Goal: Transaction & Acquisition: Purchase product/service

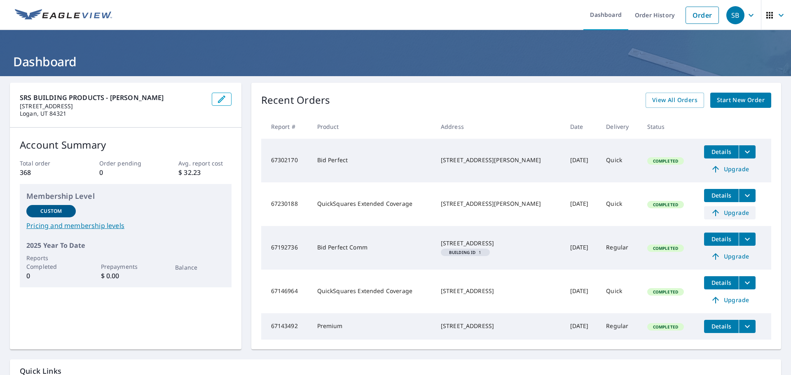
click at [725, 214] on span "Upgrade" at bounding box center [730, 213] width 42 height 10
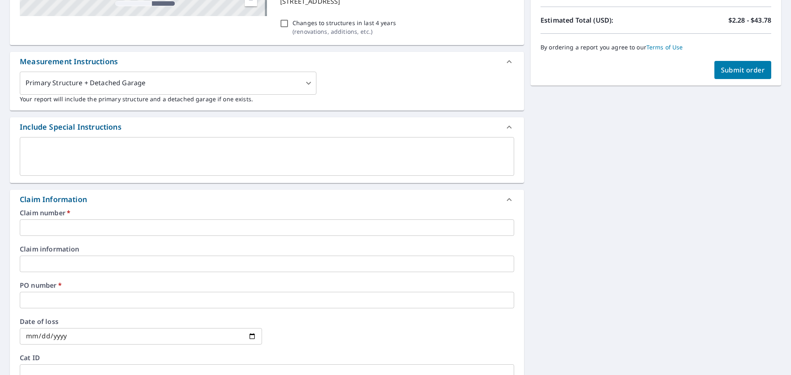
scroll to position [82, 0]
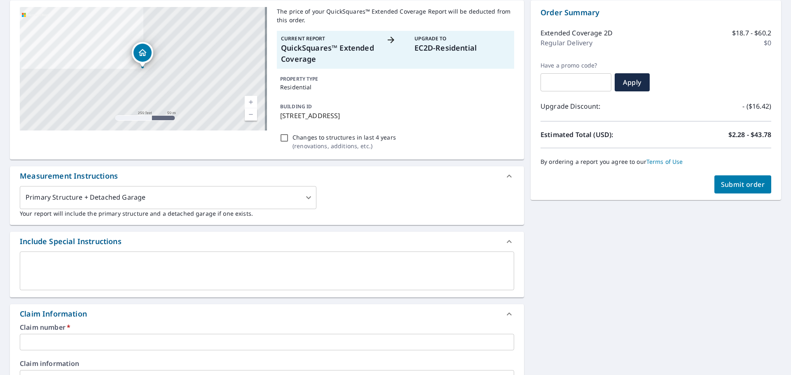
drag, startPoint x: 341, startPoint y: 115, endPoint x: 278, endPoint y: 120, distance: 63.6
click at [280, 120] on p "[STREET_ADDRESS]" at bounding box center [395, 116] width 231 height 10
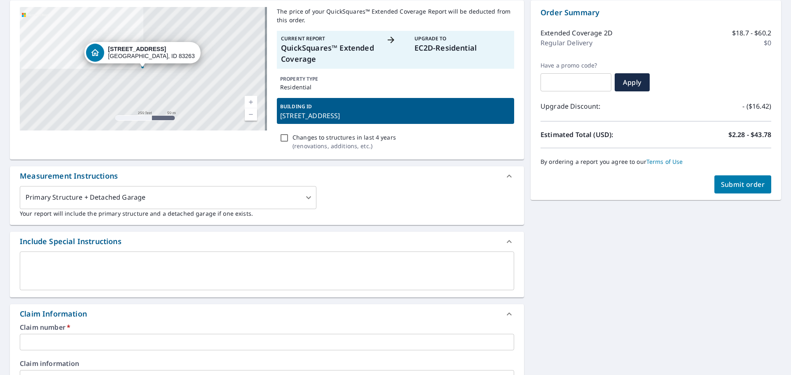
click at [333, 123] on div "BUILDING ID [STREET_ADDRESS]" at bounding box center [395, 111] width 237 height 26
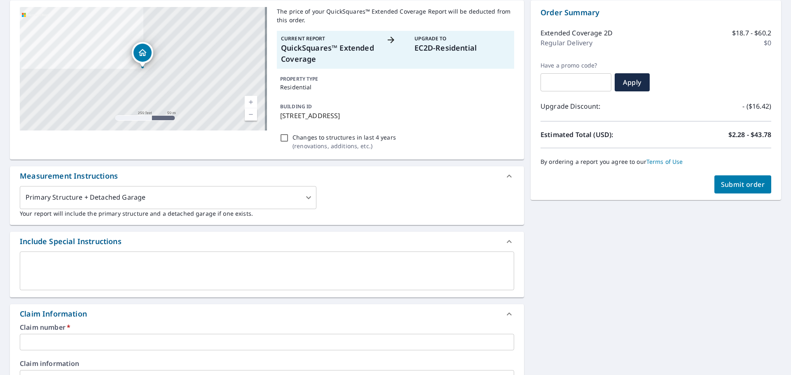
drag, startPoint x: 340, startPoint y: 115, endPoint x: 279, endPoint y: 117, distance: 61.1
click at [280, 117] on p "[STREET_ADDRESS]" at bounding box center [395, 116] width 231 height 10
checkbox input "true"
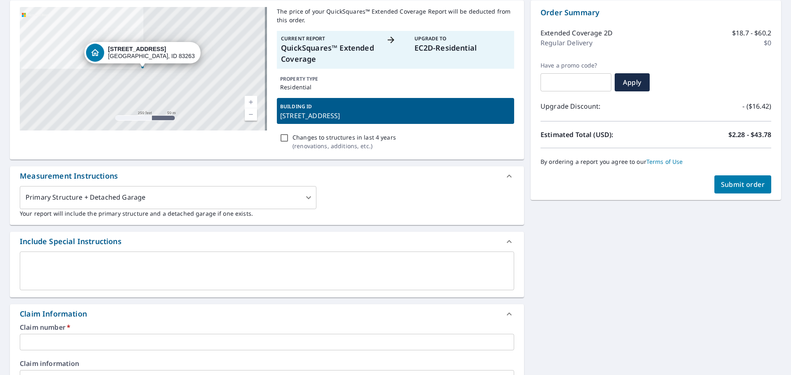
copy p "[STREET_ADDRESS]"
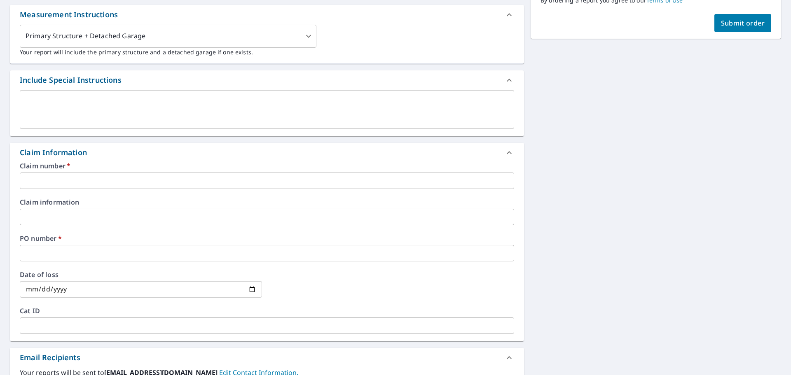
scroll to position [247, 0]
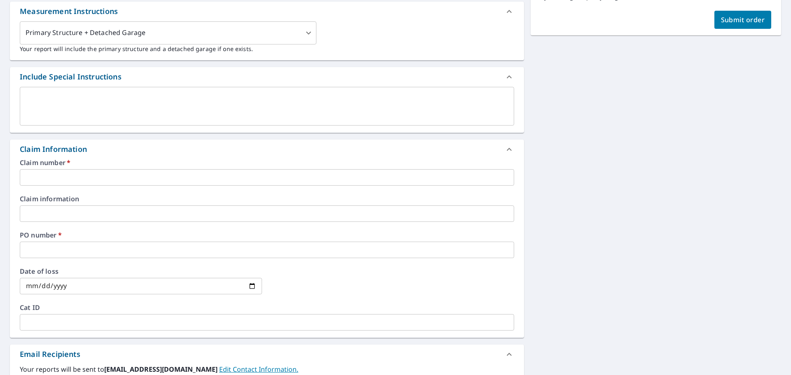
click at [28, 172] on input "text" at bounding box center [267, 177] width 495 height 16
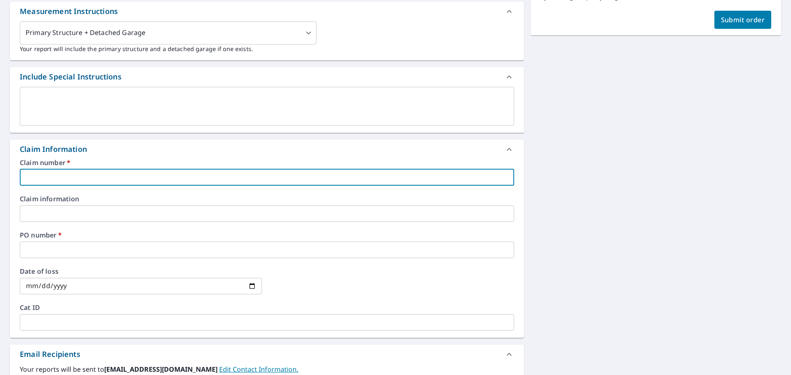
type input "Hi Quality Roofing"
checkbox input "true"
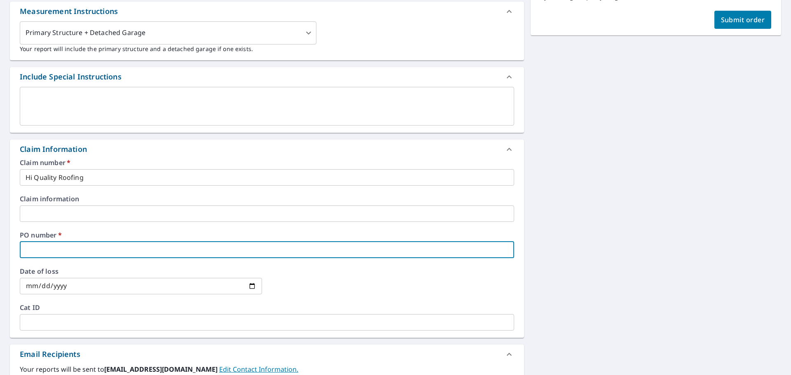
click at [35, 246] on input "text" at bounding box center [267, 250] width 495 height 16
paste input "[STREET_ADDRESS]"
type input "[STREET_ADDRESS]"
checkbox input "true"
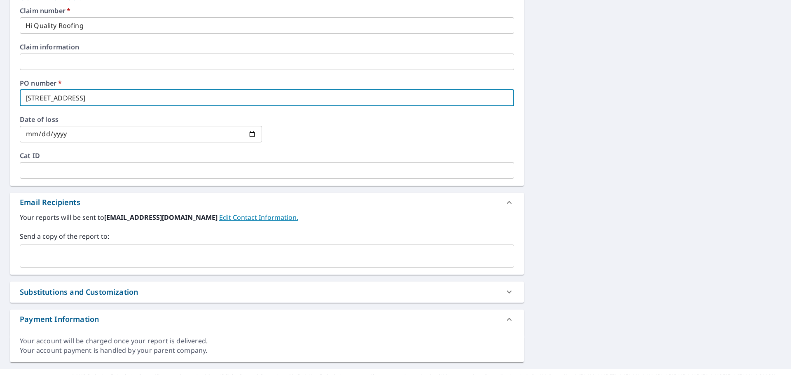
scroll to position [414, 0]
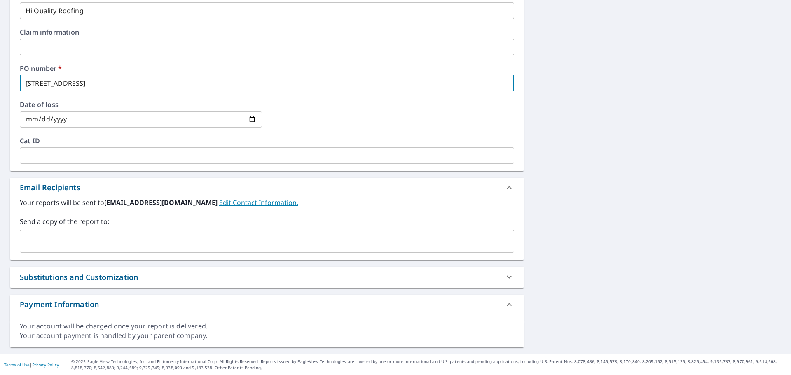
type input "[STREET_ADDRESS]"
click at [155, 217] on label "Send a copy of the report to:" at bounding box center [267, 222] width 495 height 10
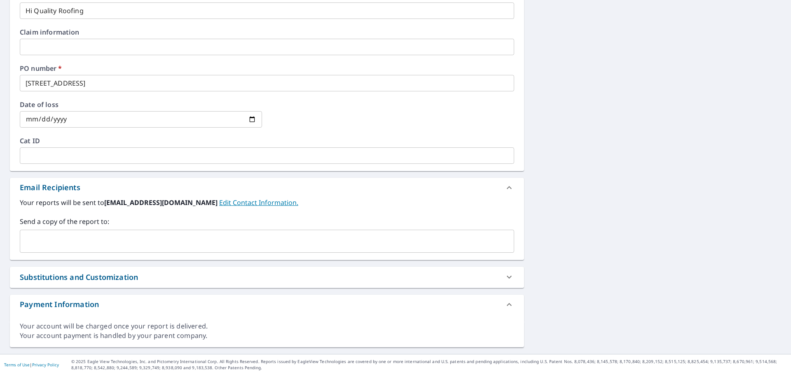
click at [188, 242] on input "text" at bounding box center [260, 242] width 475 height 16
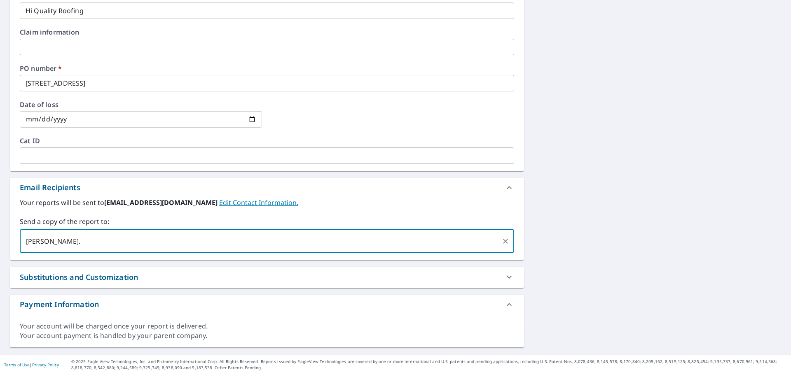
type input "[PERSON_NAME].b"
checkbox input "true"
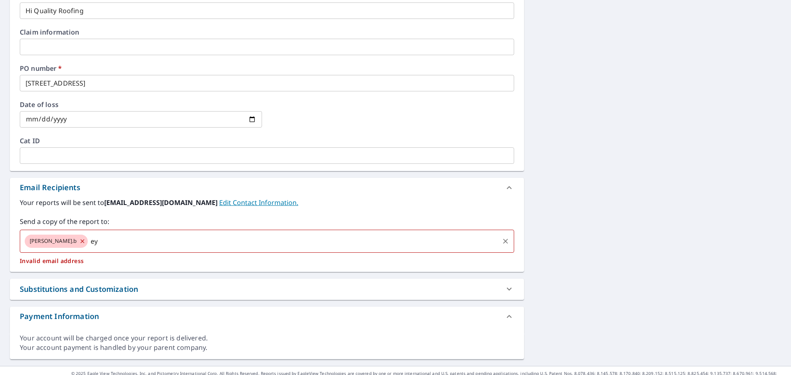
type input "e"
checkbox input "true"
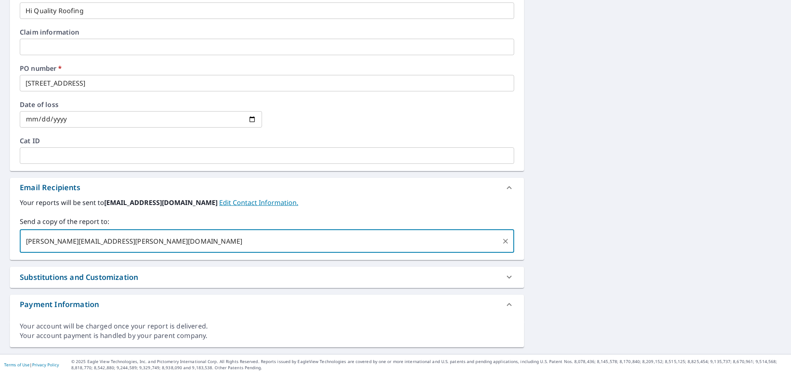
type input "[PERSON_NAME][EMAIL_ADDRESS][PERSON_NAME][DOMAIN_NAME]"
checkbox input "true"
type input "[EMAIL_ADDRESS][DOMAIN_NAME]"
checkbox input "true"
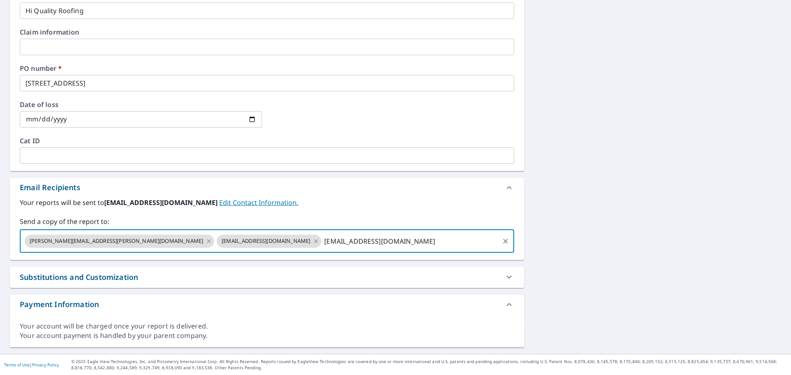
type input "[EMAIL_ADDRESS][DOMAIN_NAME]"
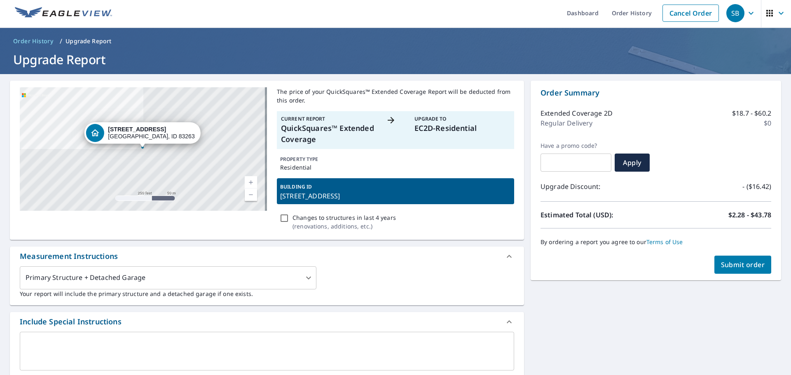
scroll to position [0, 0]
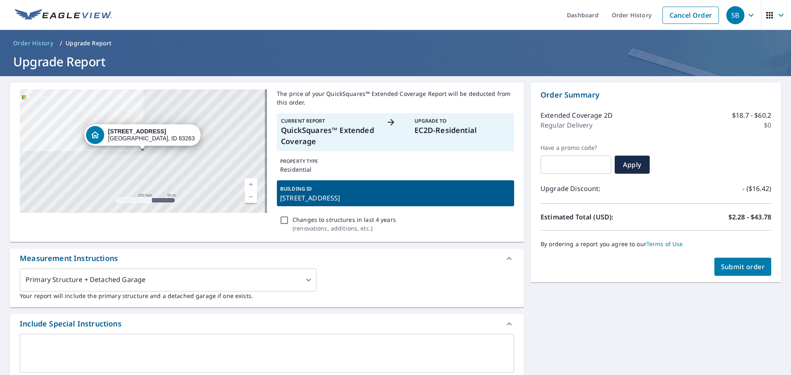
click at [734, 267] on span "Submit order" at bounding box center [743, 267] width 44 height 9
checkbox input "true"
